Goal: Transaction & Acquisition: Purchase product/service

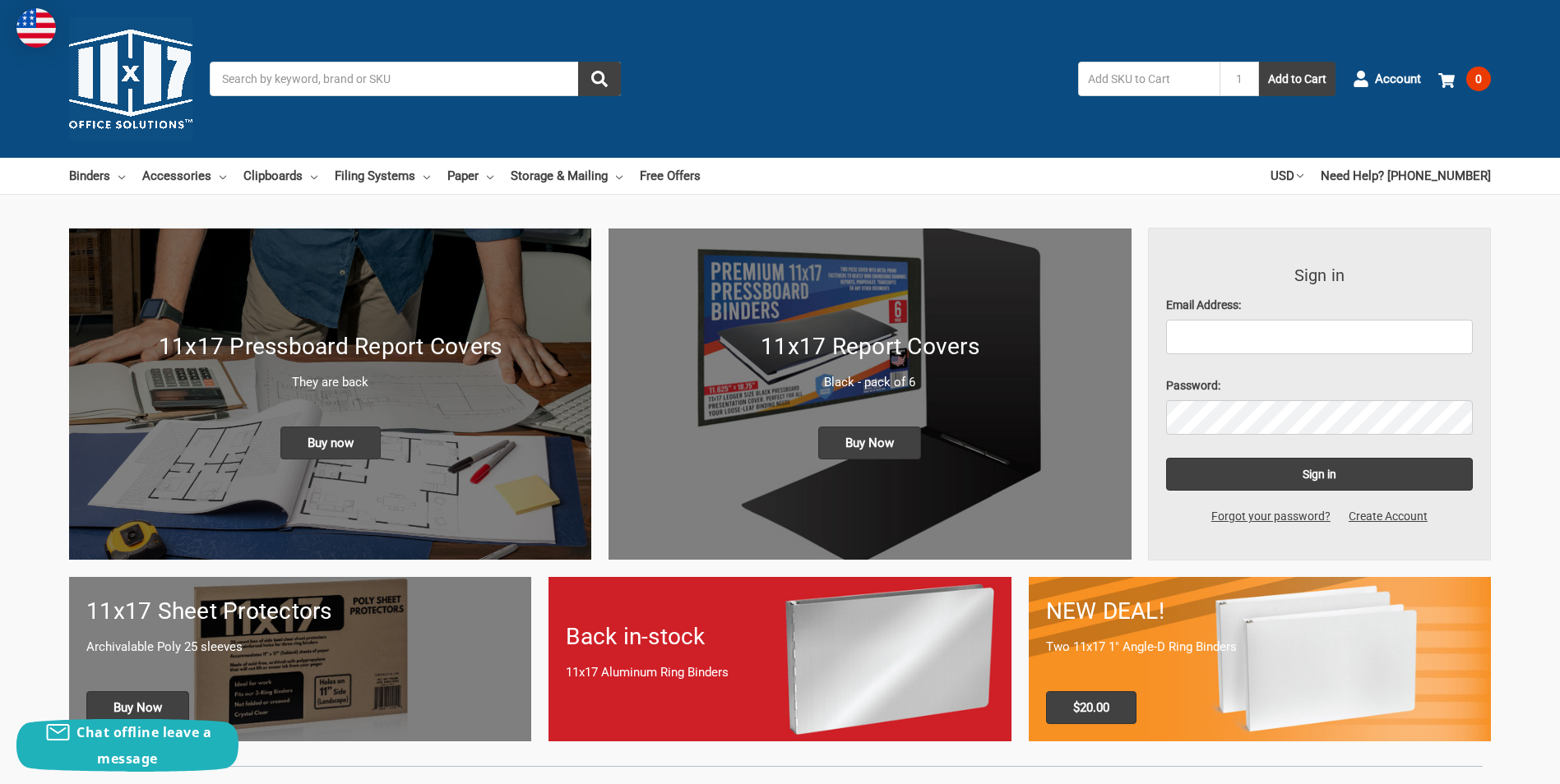
click at [329, 78] on input "Search" at bounding box center [415, 79] width 411 height 35
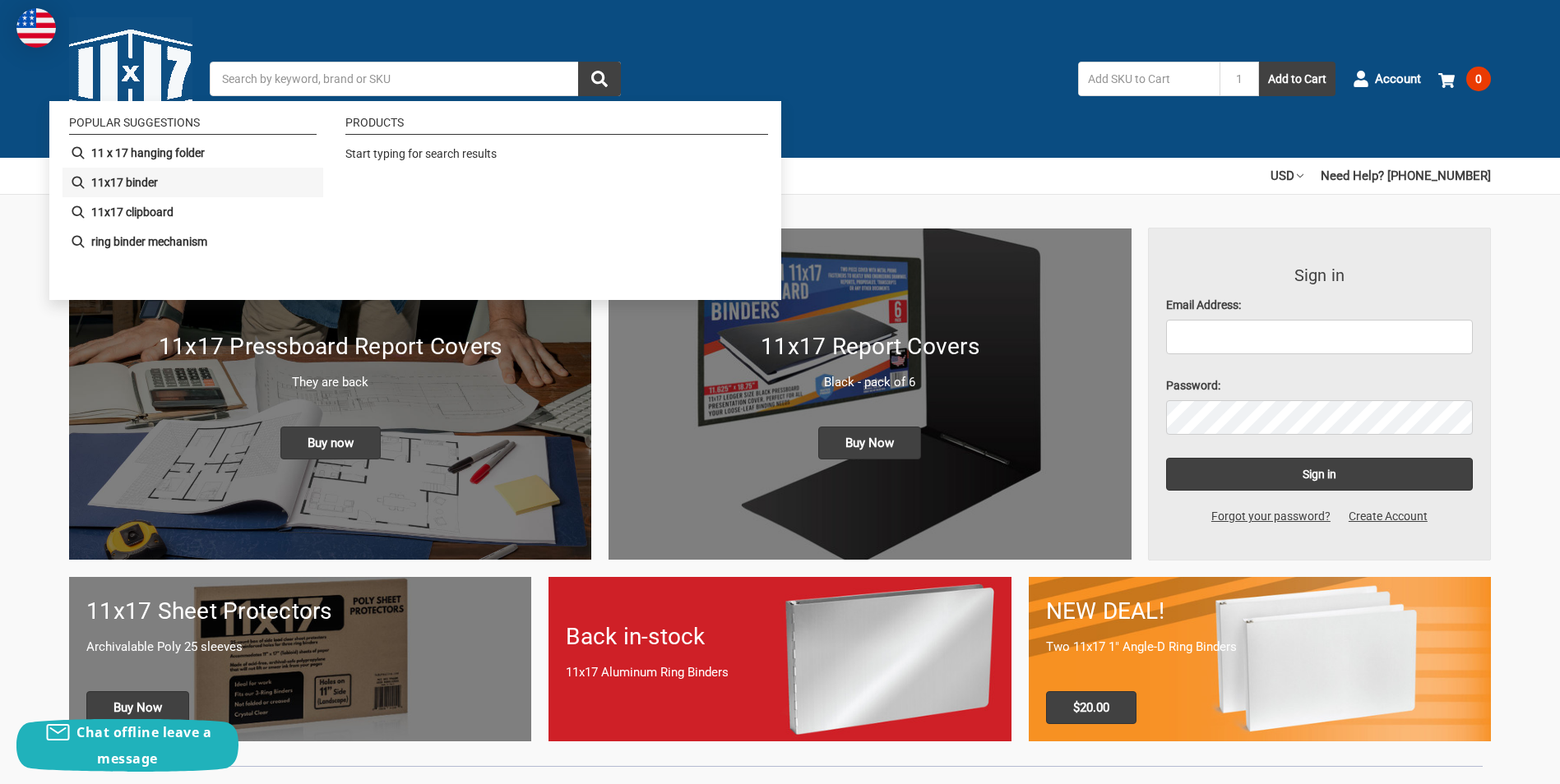
click at [176, 178] on li "11x17 binder" at bounding box center [193, 182] width 261 height 30
type input "11x17 binder"
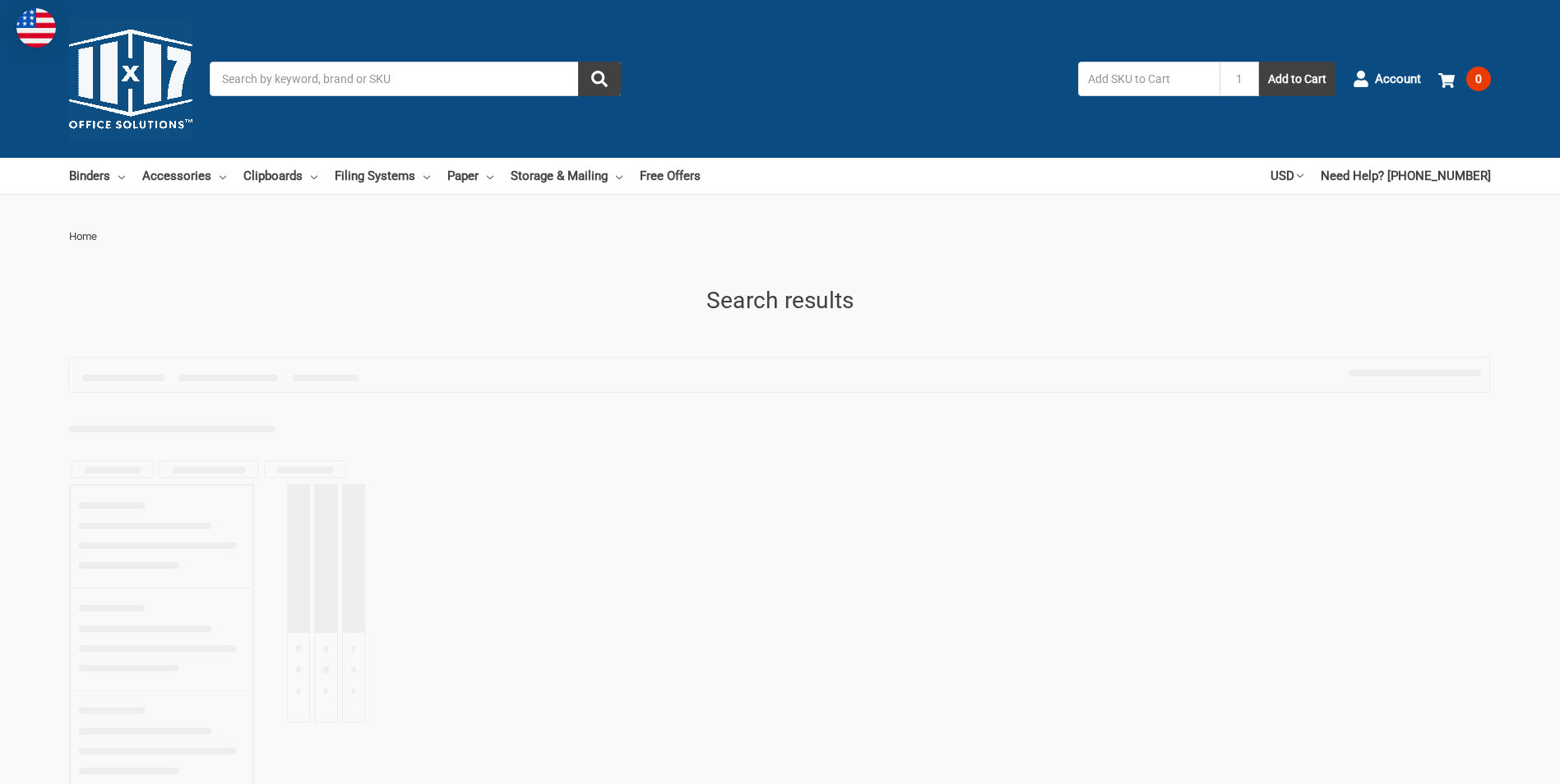
type input "11x17 binder"
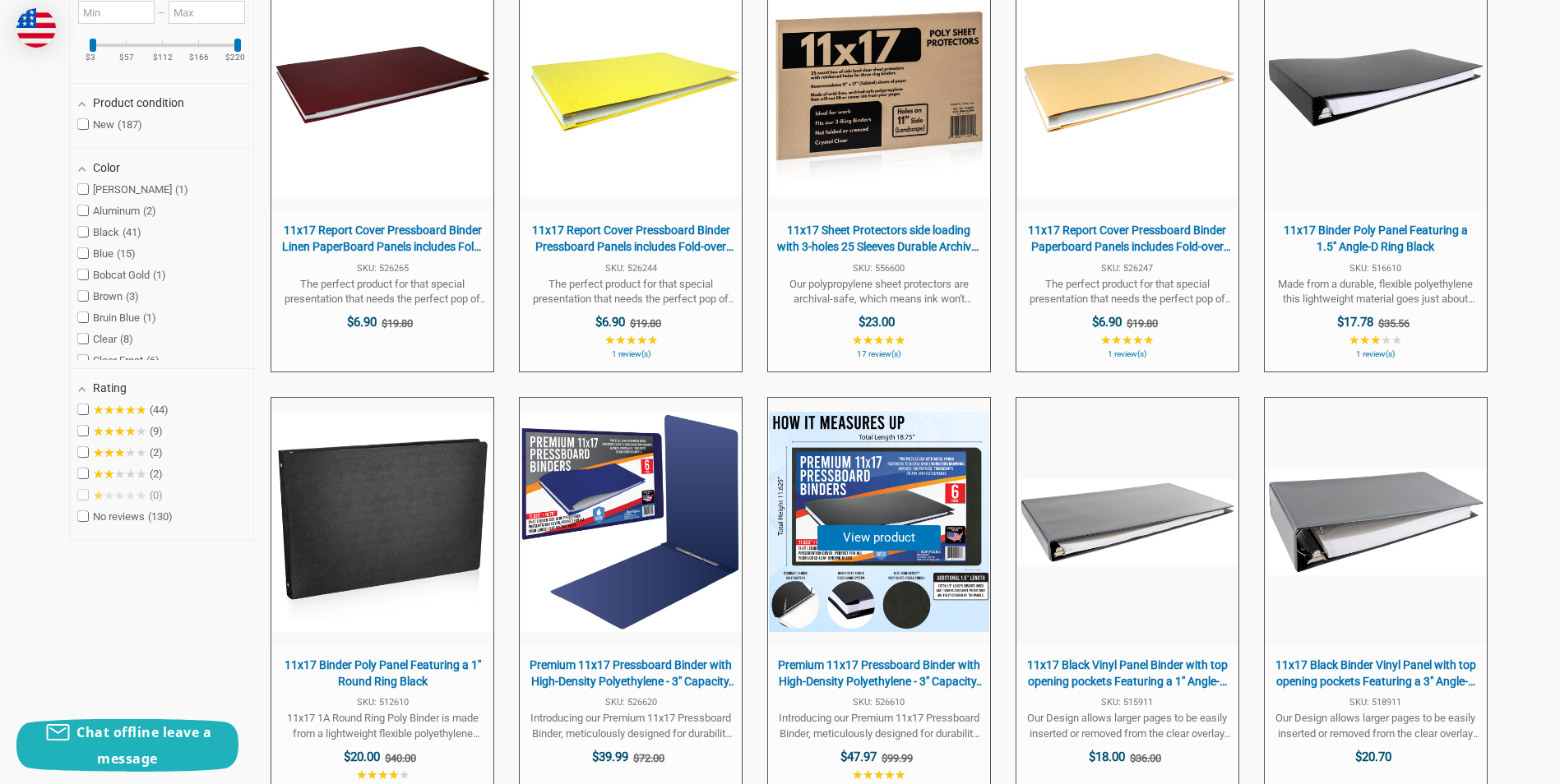
scroll to position [575, 0]
